Goal: Information Seeking & Learning: Find specific fact

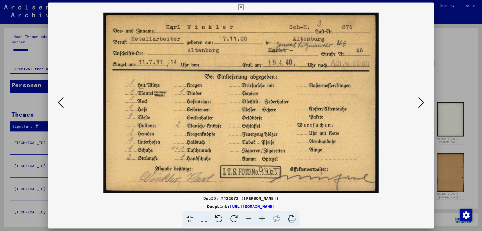
scroll to position [175, 0]
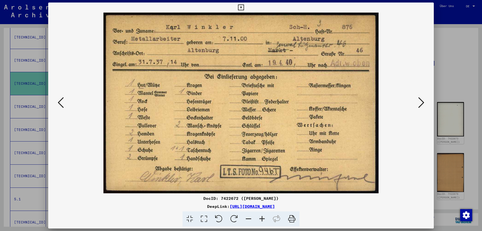
click at [244, 6] on icon at bounding box center [241, 8] width 6 height 6
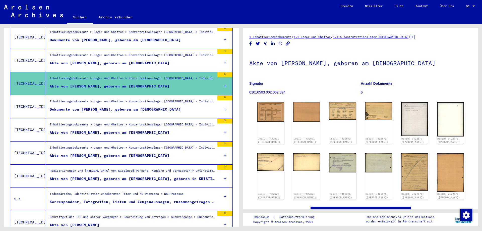
scroll to position [27, 0]
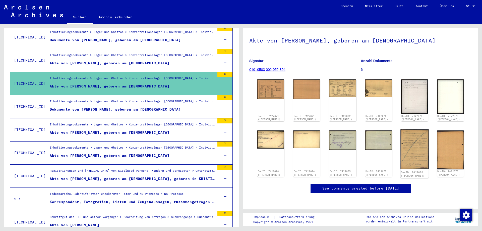
click at [420, 138] on img at bounding box center [414, 149] width 28 height 40
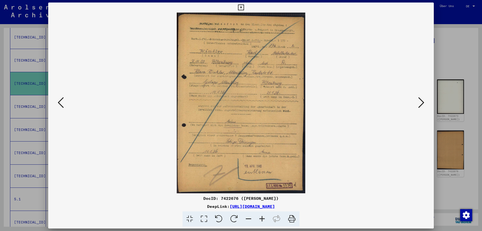
drag, startPoint x: 427, startPoint y: 100, endPoint x: 424, endPoint y: 102, distance: 3.7
click at [426, 101] on div at bounding box center [240, 103] width 385 height 180
click at [423, 102] on icon at bounding box center [421, 102] width 6 height 12
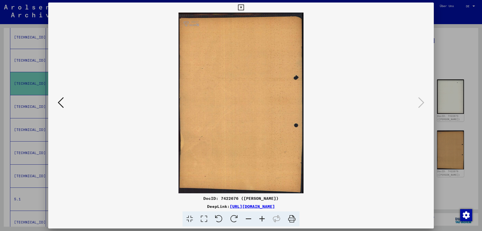
click at [244, 6] on icon at bounding box center [241, 8] width 6 height 6
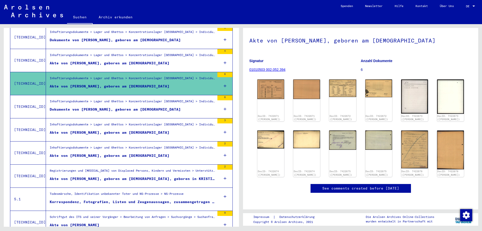
click at [115, 101] on figure "Inhaftierungsdokumente > Lager und Ghettos > Konzentrationslager [GEOGRAPHIC_DA…" at bounding box center [132, 103] width 165 height 8
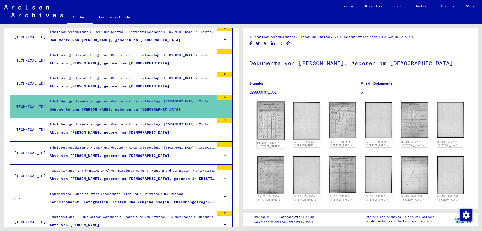
click at [262, 121] on img at bounding box center [270, 120] width 28 height 39
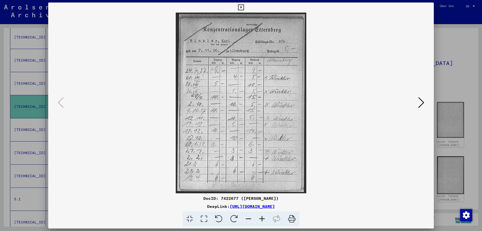
click at [244, 5] on icon at bounding box center [241, 8] width 6 height 6
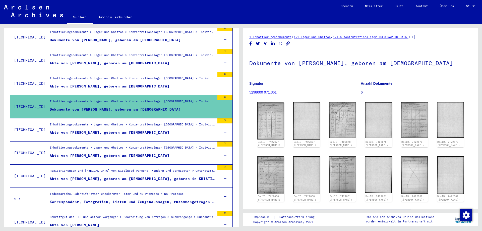
click at [149, 76] on div "Inhaftierungsdokumente > Lager und Ghettos > Konzentrationslager [GEOGRAPHIC_DA…" at bounding box center [132, 79] width 165 height 7
